Goal: Information Seeking & Learning: Learn about a topic

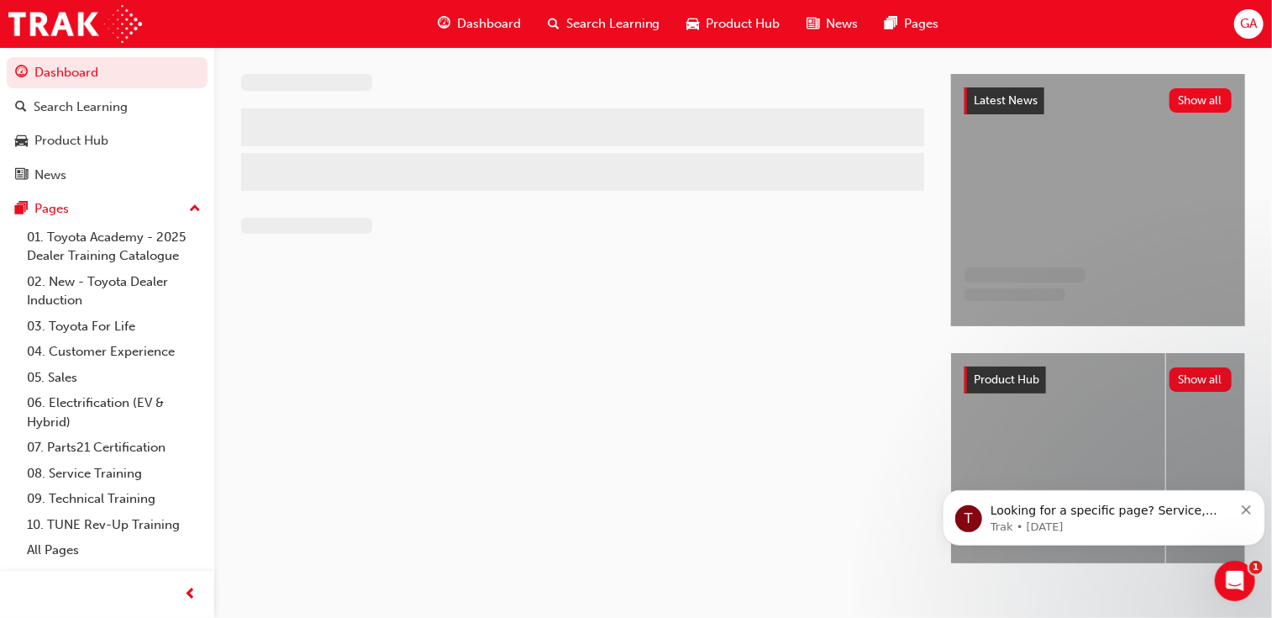
click at [827, 296] on div at bounding box center [596, 333] width 710 height 519
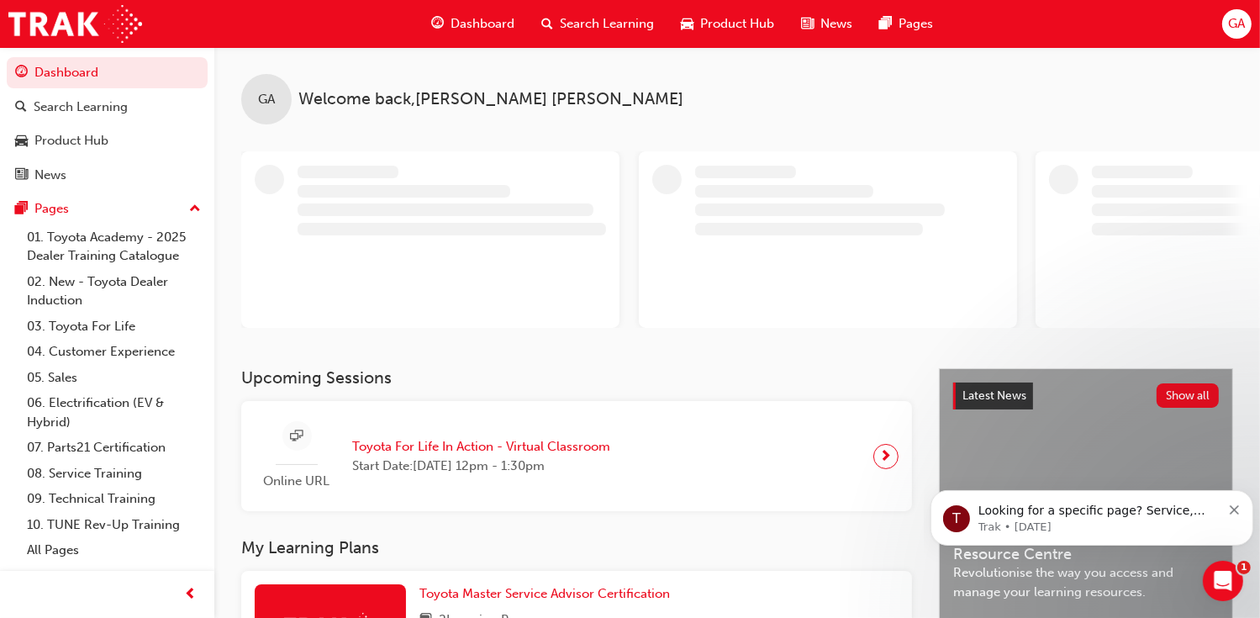
click at [501, 437] on span "Toyota For Life In Action - Virtual Classroom" at bounding box center [481, 446] width 258 height 19
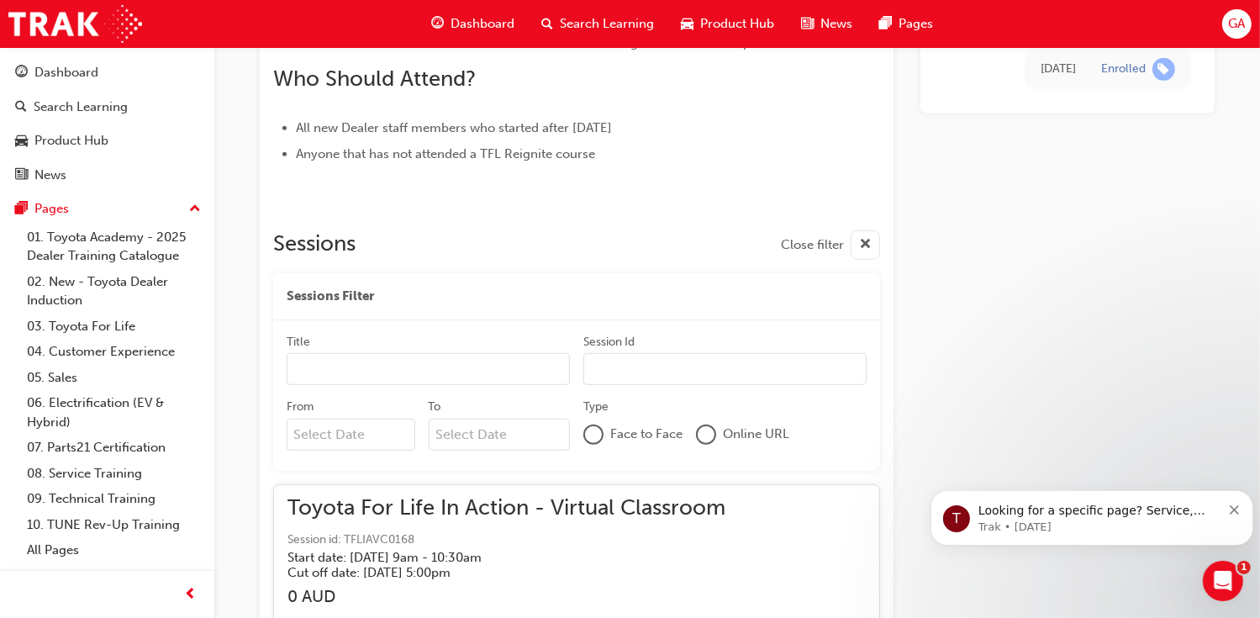
scroll to position [1575, 0]
